Goal: Task Accomplishment & Management: Use online tool/utility

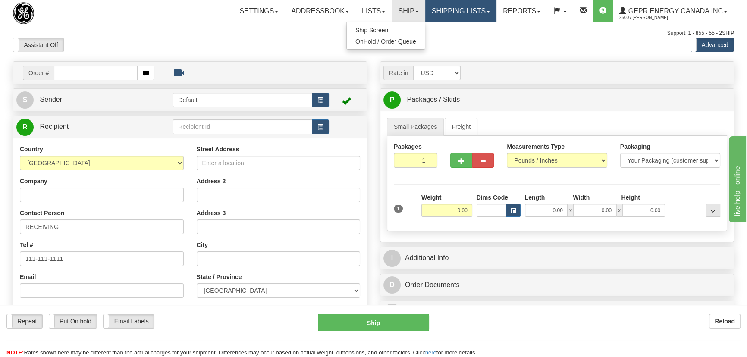
click at [463, 13] on link "Shipping lists" at bounding box center [460, 11] width 71 height 22
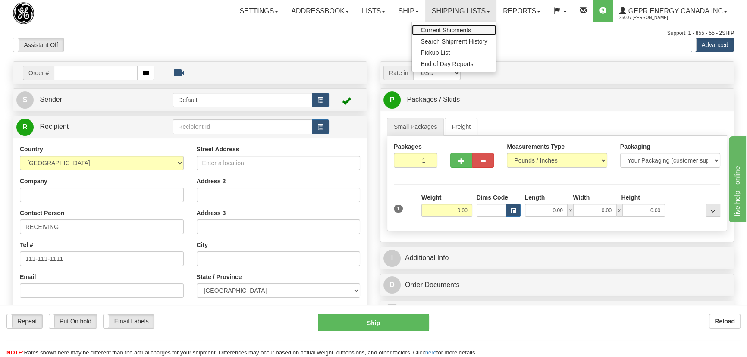
click at [460, 25] on link "Current Shipments" at bounding box center [454, 30] width 84 height 11
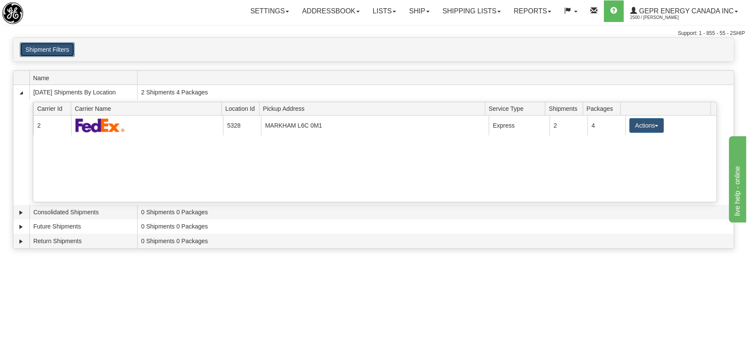
click at [60, 47] on button "Shipment Filters" at bounding box center [47, 49] width 55 height 15
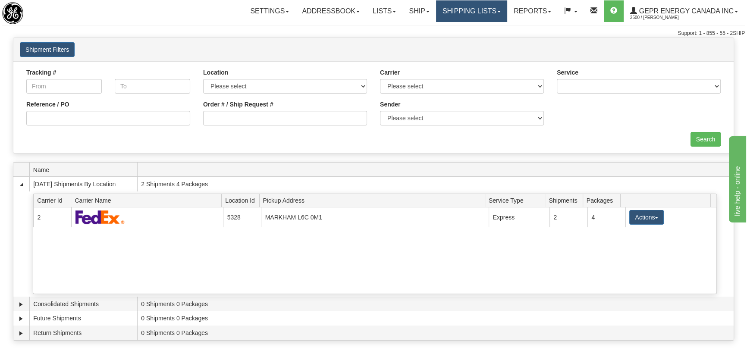
click at [474, 13] on link "Shipping lists" at bounding box center [471, 11] width 71 height 22
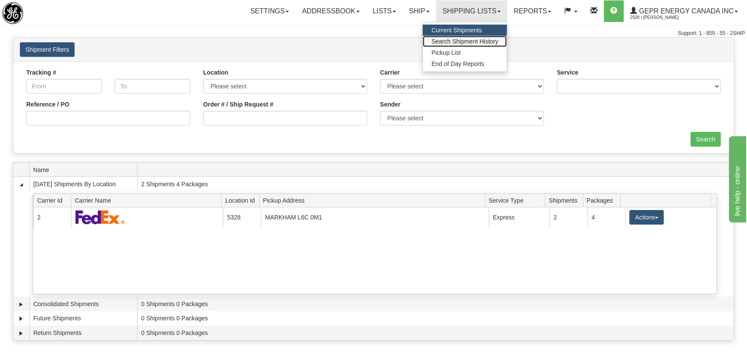
click at [463, 39] on span "Search Shipment History" at bounding box center [464, 41] width 67 height 7
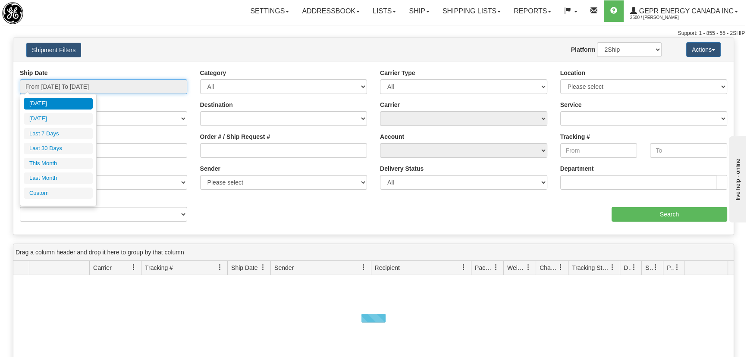
click at [69, 83] on input "From 08/12/2025 To 08/13/2025" at bounding box center [103, 86] width 167 height 15
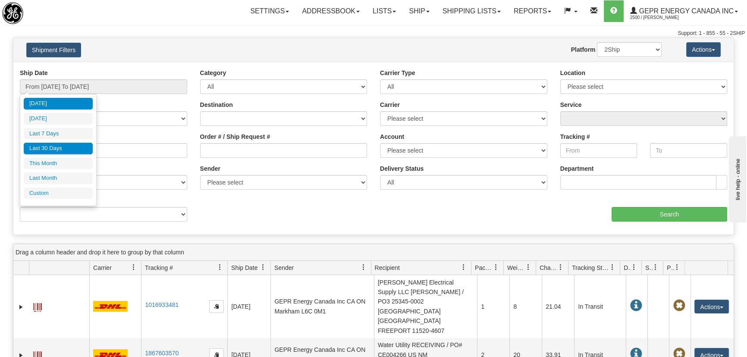
click at [59, 146] on li "Last 30 Days" at bounding box center [58, 149] width 69 height 12
type input "From 07/15/2025 To 08/13/2025"
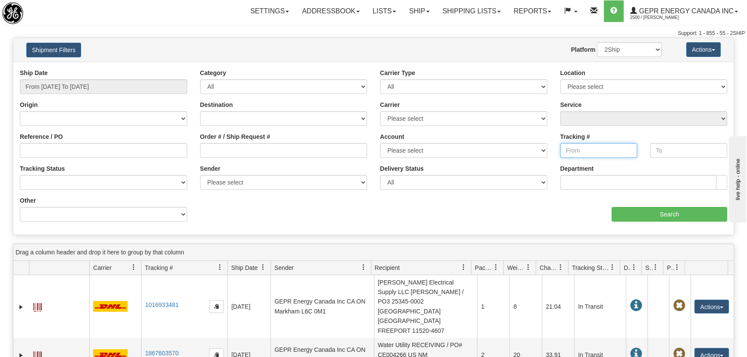
click at [584, 150] on input "Tracking #" at bounding box center [598, 150] width 77 height 15
paste input "391883585324"
type input "391883585324"
click at [663, 151] on input "text" at bounding box center [688, 150] width 77 height 15
paste input "391883585324"
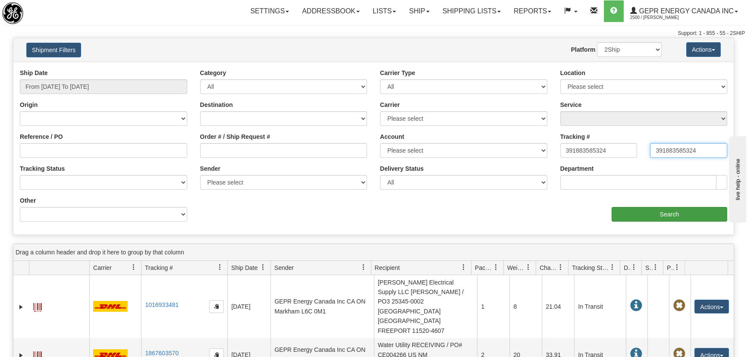
type input "391883585324"
click at [675, 214] on input "Search" at bounding box center [669, 214] width 116 height 15
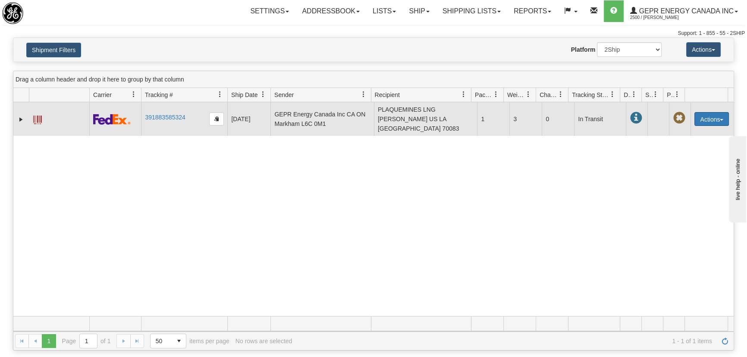
click at [715, 120] on button "Actions" at bounding box center [711, 119] width 34 height 14
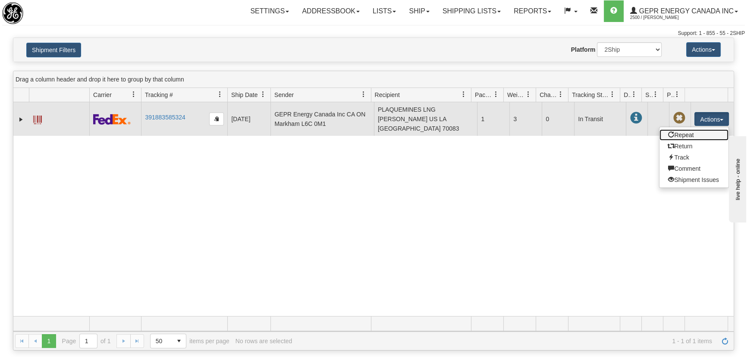
click at [685, 134] on link "Repeat" at bounding box center [693, 134] width 69 height 11
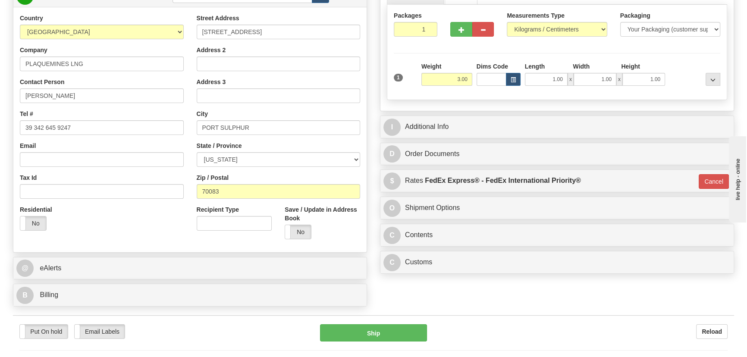
scroll to position [156, 0]
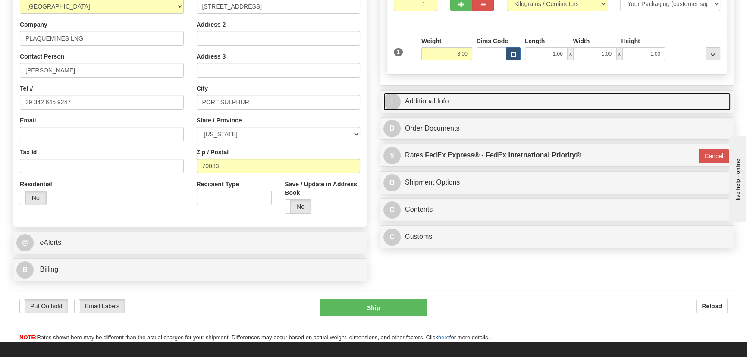
click at [636, 98] on link "I Additional Info" at bounding box center [556, 102] width 347 height 18
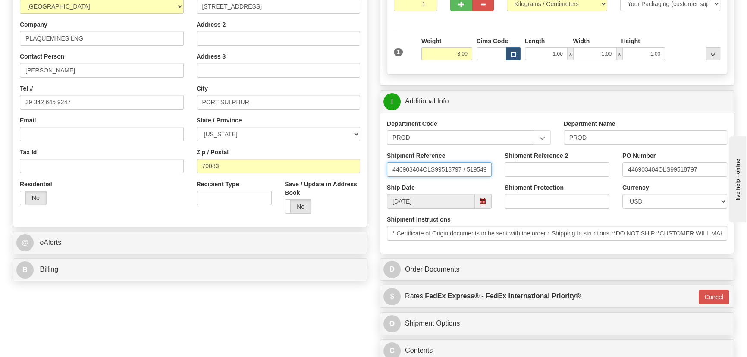
scroll to position [0, 7]
drag, startPoint x: 476, startPoint y: 170, endPoint x: 520, endPoint y: 170, distance: 43.5
click at [520, 170] on div "Shipment Reference 446903404OLS99518797 / 519549 Shipment Reference 2 PO Number…" at bounding box center [556, 167] width 353 height 32
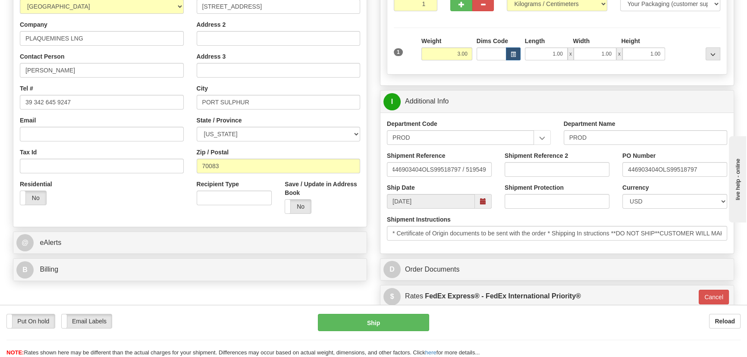
scroll to position [0, 0]
click at [556, 178] on div "Shipment Reference 2" at bounding box center [557, 167] width 118 height 32
drag, startPoint x: 422, startPoint y: 168, endPoint x: 329, endPoint y: 165, distance: 93.2
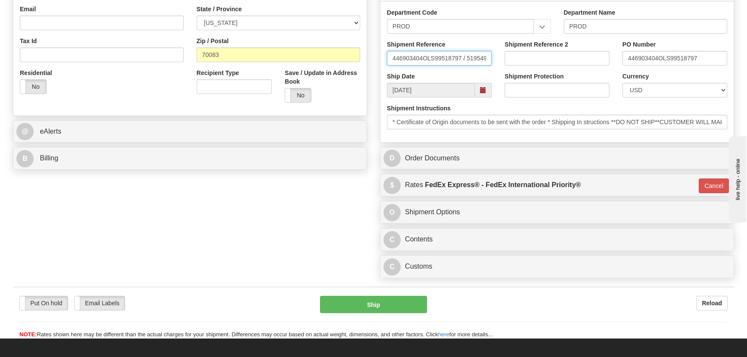
scroll to position [274, 0]
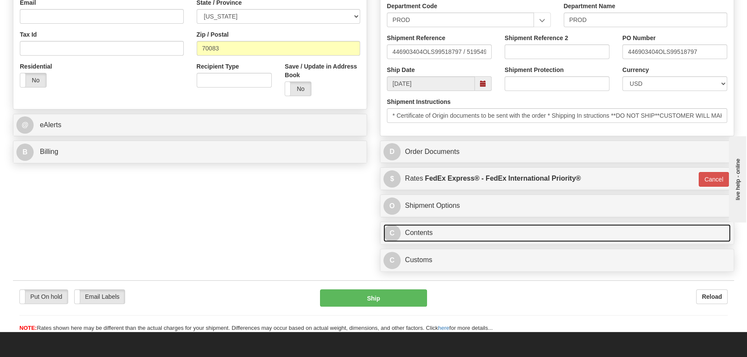
click at [525, 231] on link "C Contents" at bounding box center [556, 233] width 347 height 18
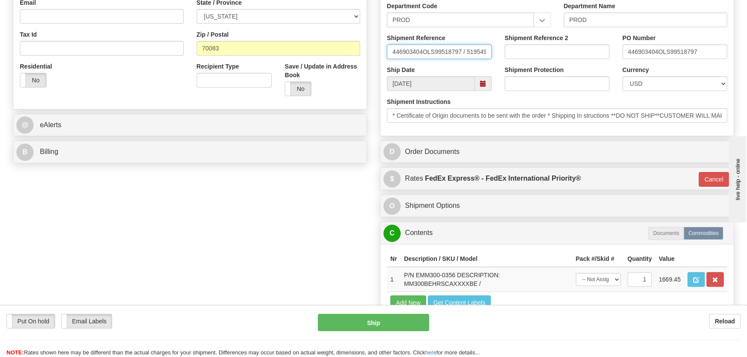
click at [476, 51] on input "446903404OLS99518797 / 519549" at bounding box center [439, 51] width 105 height 15
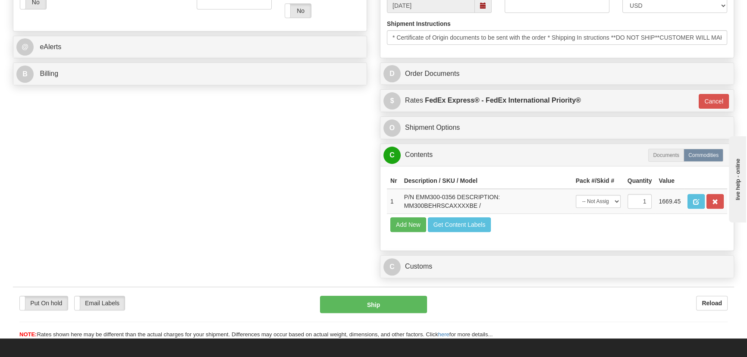
scroll to position [353, 0]
